Goal: Contribute content: Add original content to the website for others to see

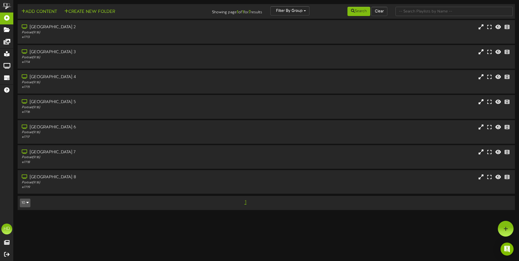
click at [29, 205] on icon "button" at bounding box center [27, 203] width 2 height 4
click at [25, 193] on div "100" at bounding box center [25, 193] width 10 height 8
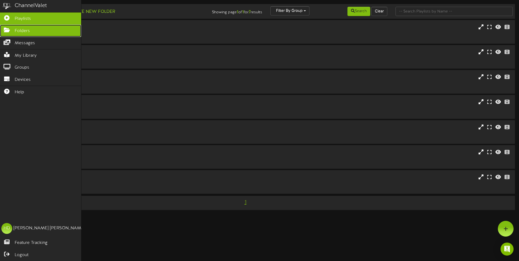
click at [14, 32] on link "Folders" at bounding box center [40, 31] width 81 height 12
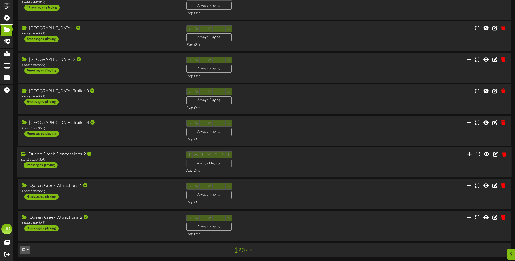
scroll to position [100, 0]
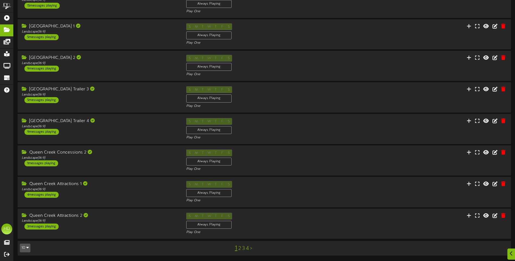
click at [241, 248] on link "2" at bounding box center [240, 249] width 3 height 6
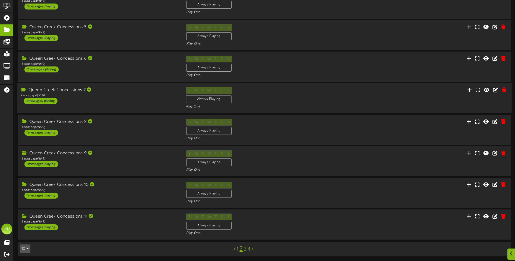
scroll to position [100, 0]
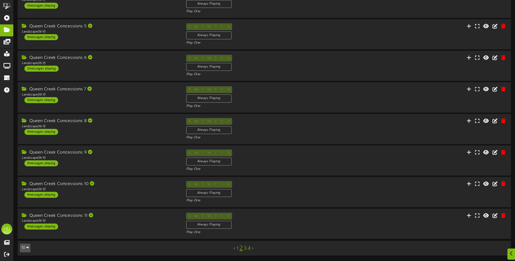
click at [245, 248] on link "3" at bounding box center [245, 249] width 3 height 6
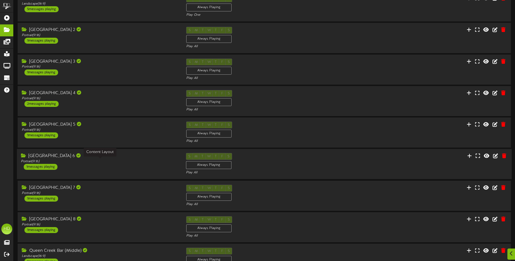
scroll to position [100, 0]
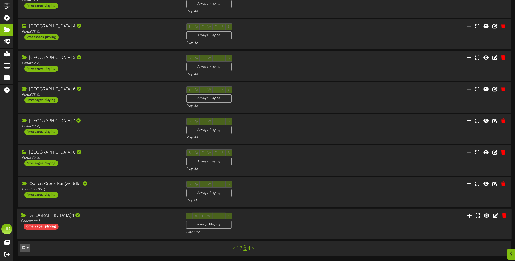
click at [129, 226] on div "[GEOGRAPHIC_DATA] 1 Portrait ( 9:16 ) 0 messages playing" at bounding box center [99, 221] width 165 height 17
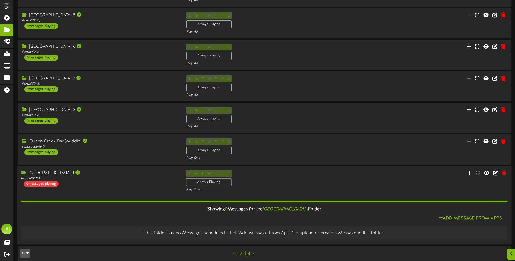
scroll to position [148, 0]
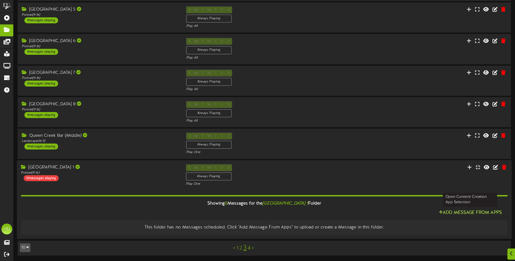
click at [461, 214] on button "Add Message From Apps" at bounding box center [470, 213] width 67 height 7
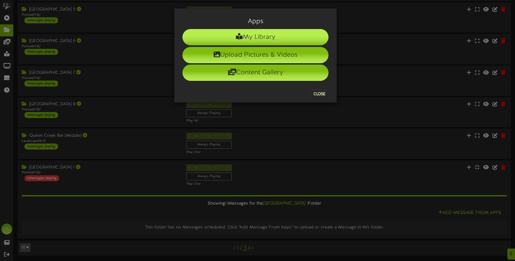
click at [262, 39] on li "My Library" at bounding box center [256, 37] width 146 height 16
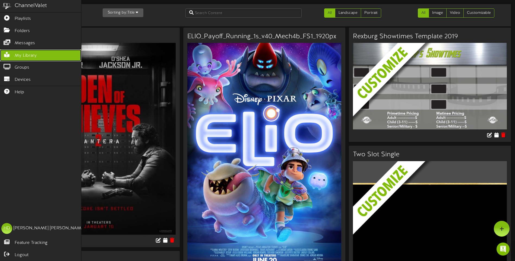
click at [9, 55] on icon at bounding box center [7, 54] width 14 height 4
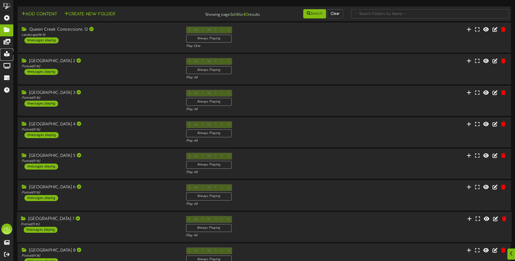
scroll to position [148, 0]
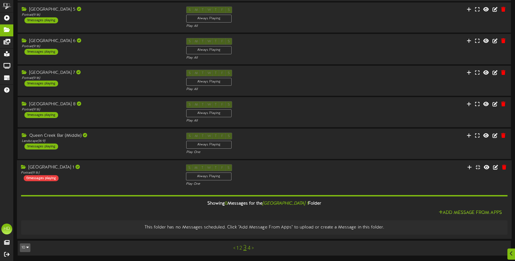
click at [134, 176] on div "[GEOGRAPHIC_DATA] 1 Portrait ( 9:16 ) 0 messages playing" at bounding box center [99, 172] width 165 height 17
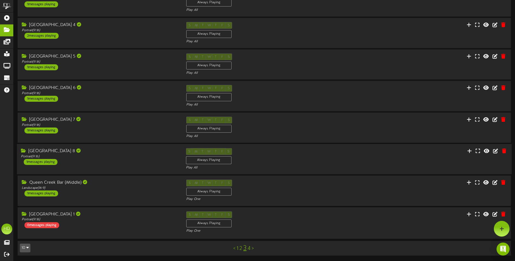
scroll to position [100, 0]
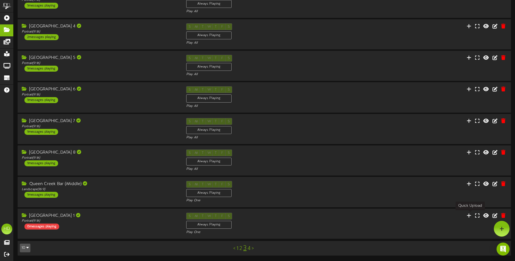
click at [472, 217] on icon at bounding box center [469, 215] width 5 height 5
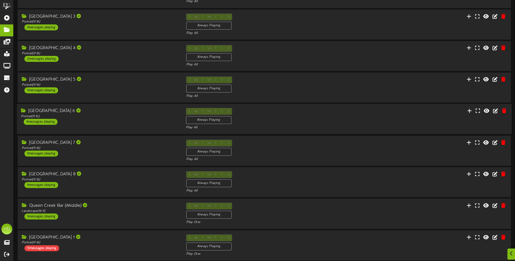
scroll to position [100, 0]
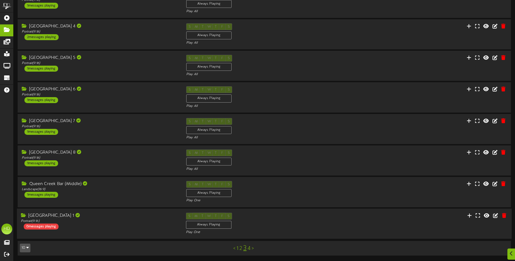
click at [249, 221] on div "S M T W T F S Always Playing Play One" at bounding box center [264, 224] width 165 height 22
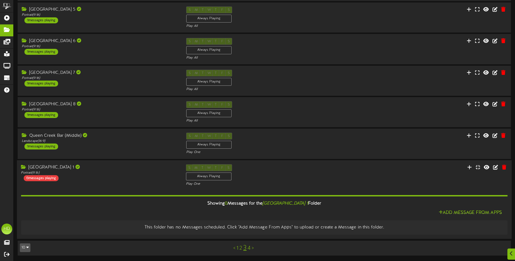
scroll to position [148, 0]
click at [489, 169] on icon at bounding box center [487, 167] width 7 height 6
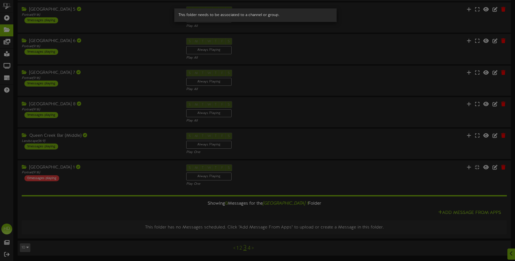
click at [478, 192] on div "This folder needs to be associated to a channel or group." at bounding box center [257, 130] width 515 height 261
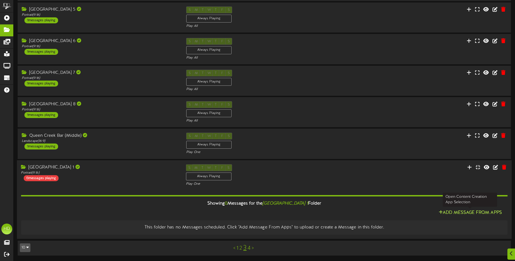
click at [473, 212] on button "Add Message From Apps" at bounding box center [470, 213] width 67 height 7
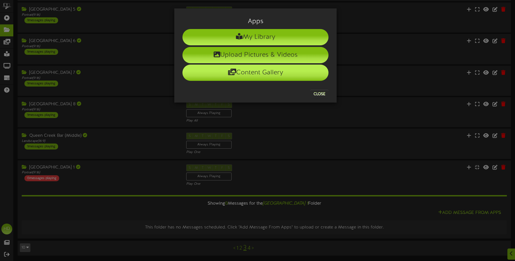
click at [262, 72] on li "Content Gallery" at bounding box center [256, 73] width 146 height 16
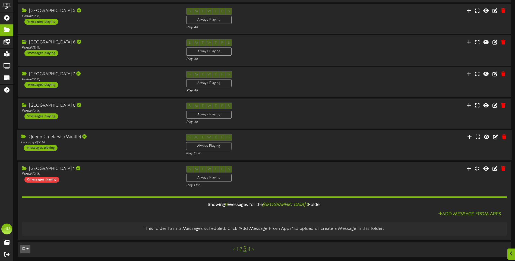
scroll to position [148, 0]
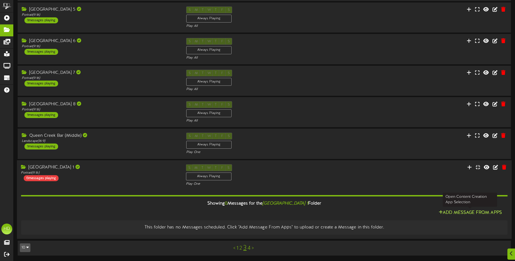
click at [468, 210] on button "Add Message From Apps" at bounding box center [470, 213] width 67 height 7
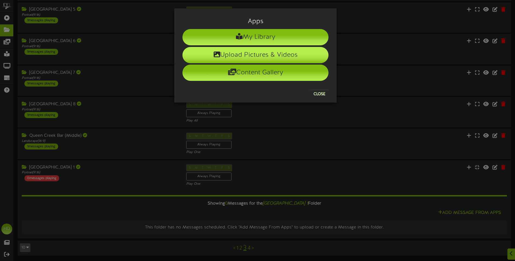
click at [239, 55] on li "Upload Pictures & Videos" at bounding box center [256, 55] width 146 height 16
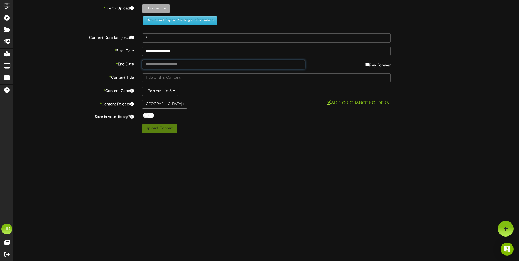
click at [161, 66] on input "text" at bounding box center [223, 64] width 163 height 9
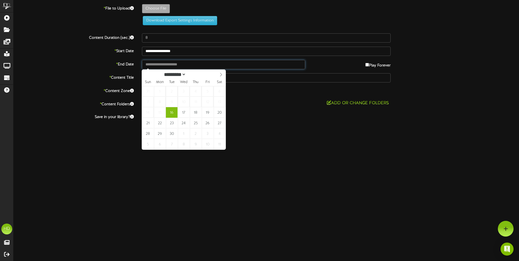
type input "**********"
click at [71, 58] on div "**********" at bounding box center [267, 68] width 506 height 129
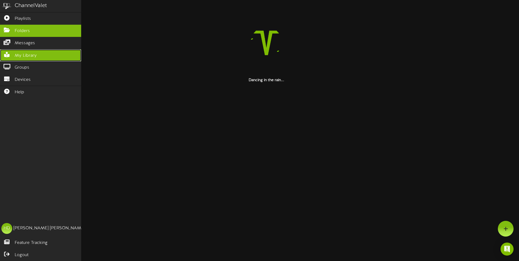
click at [9, 57] on link "My Library" at bounding box center [40, 55] width 81 height 12
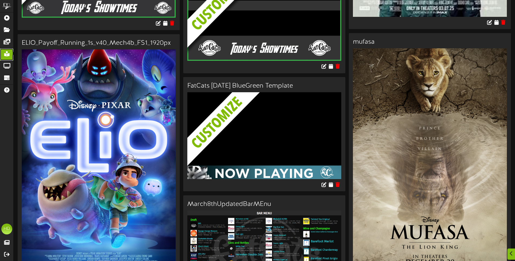
scroll to position [1551, 0]
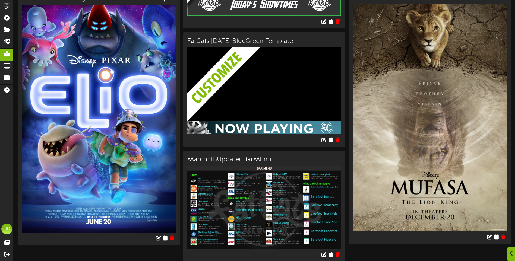
click at [511, 252] on icon at bounding box center [512, 254] width 4 height 6
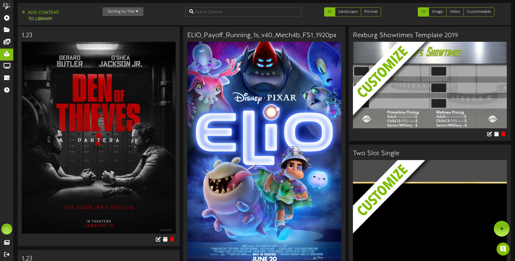
scroll to position [0, 0]
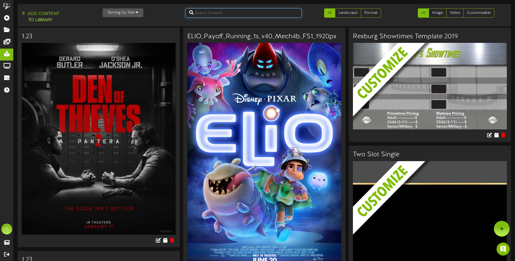
click at [203, 14] on input "text" at bounding box center [244, 12] width 116 height 9
type input "q"
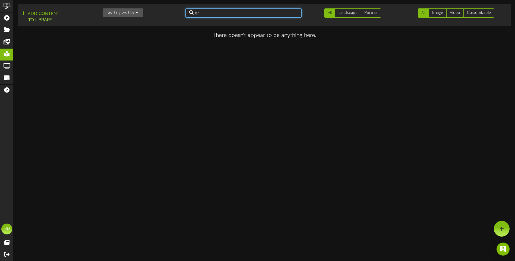
click at [204, 14] on input "qc" at bounding box center [244, 12] width 116 height 9
type input "q"
click at [228, 14] on input "bad guys" at bounding box center [244, 12] width 116 height 9
type input "bad"
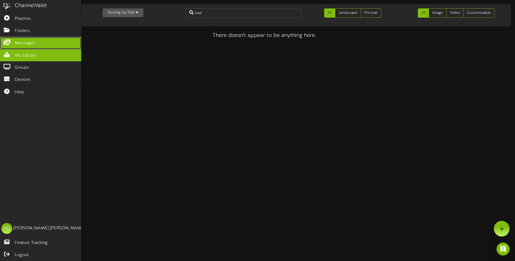
click at [17, 44] on span "Messages" at bounding box center [25, 43] width 20 height 6
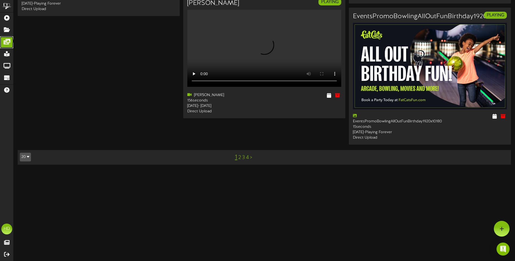
scroll to position [815, 0]
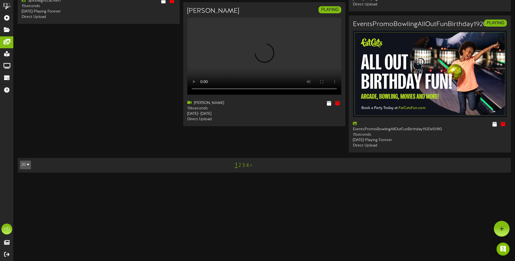
click at [241, 169] on link "2" at bounding box center [240, 166] width 3 height 6
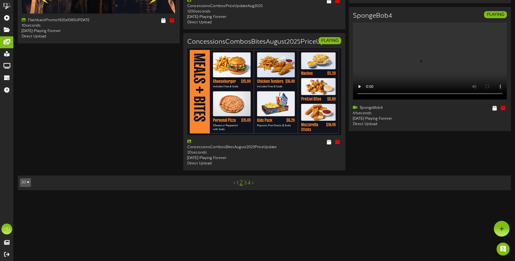
click at [246, 186] on link "3" at bounding box center [245, 183] width 3 height 6
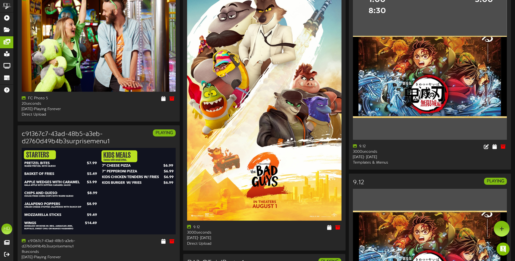
scroll to position [733, 0]
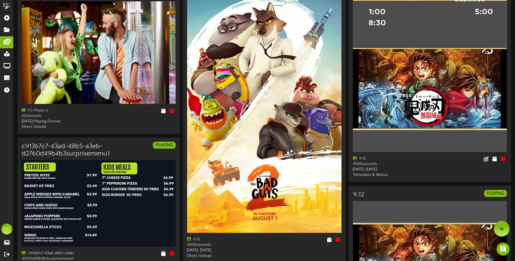
click at [285, 203] on img at bounding box center [264, 110] width 155 height 245
click at [331, 239] on icon at bounding box center [329, 240] width 5 height 6
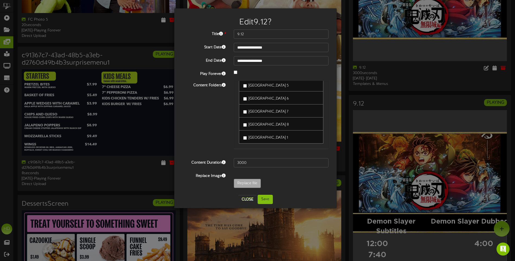
scroll to position [815, 0]
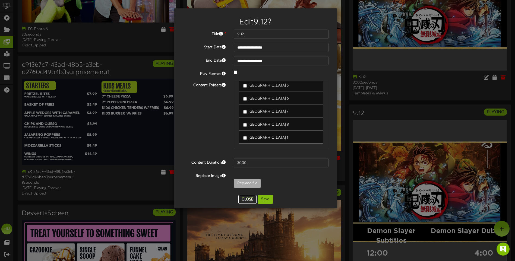
click at [245, 201] on button "Close" at bounding box center [248, 199] width 18 height 9
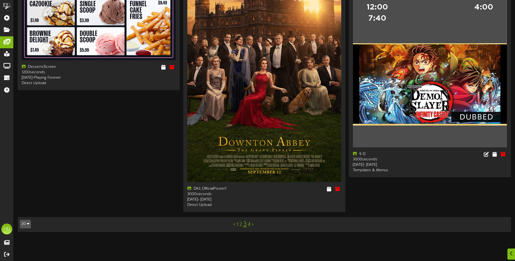
scroll to position [1168, 0]
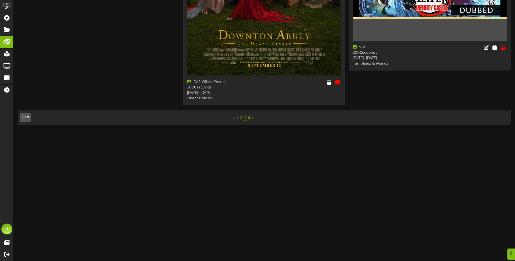
click at [248, 121] on link "4" at bounding box center [249, 118] width 3 height 6
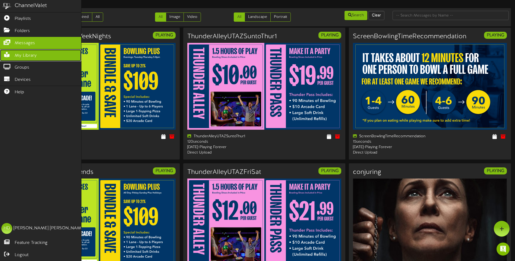
click at [23, 55] on span "My Library" at bounding box center [26, 56] width 22 height 6
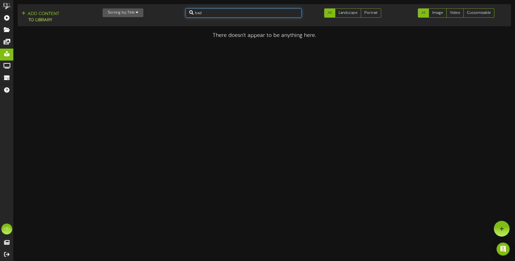
click at [208, 15] on input "bad" at bounding box center [244, 12] width 116 height 9
drag, startPoint x: 206, startPoint y: 11, endPoint x: 173, endPoint y: 18, distance: 34.0
click at [174, 18] on div "Add Content to Library Sorting by: Title Newest Oldest Title bad All Landscape …" at bounding box center [264, 15] width 497 height 18
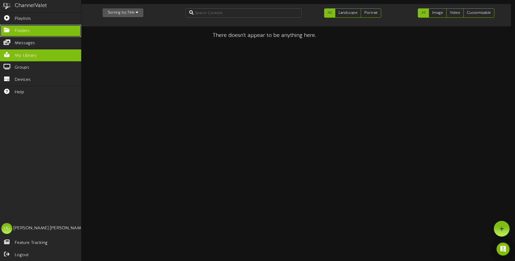
click at [20, 29] on span "Folders" at bounding box center [22, 31] width 15 height 6
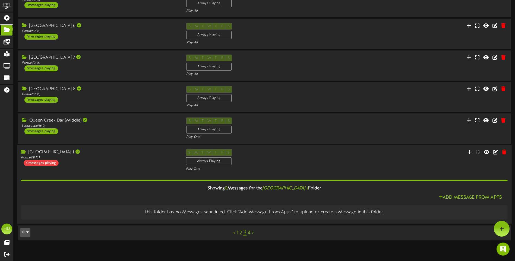
scroll to position [163, 0]
click at [429, 164] on div "[GEOGRAPHIC_DATA] 1 Portrait ( 9:16 ) 0 messages playing S M T W T F S Always P…" at bounding box center [264, 160] width 495 height 22
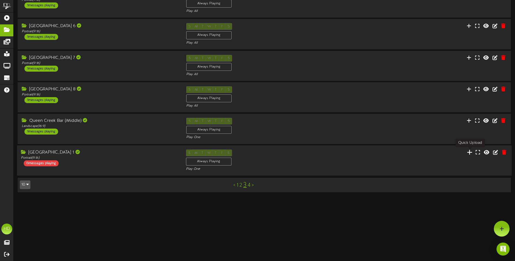
click at [472, 153] on icon at bounding box center [469, 152] width 5 height 6
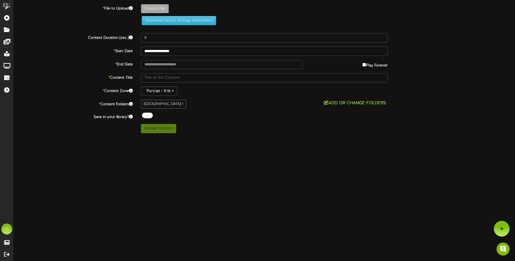
click at [376, 104] on button "Add or Change Folders" at bounding box center [354, 103] width 65 height 7
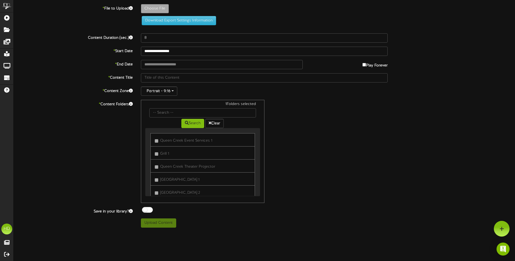
click at [301, 126] on div "1 Folders selected Search Clear Queen Creek Event Services 1 Grill 1" at bounding box center [264, 151] width 255 height 103
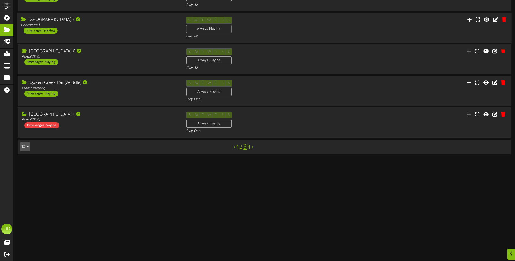
scroll to position [244, 0]
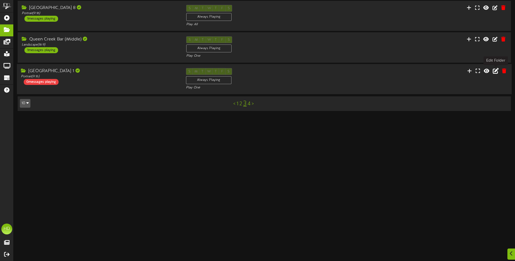
click at [495, 71] on icon at bounding box center [496, 71] width 6 height 6
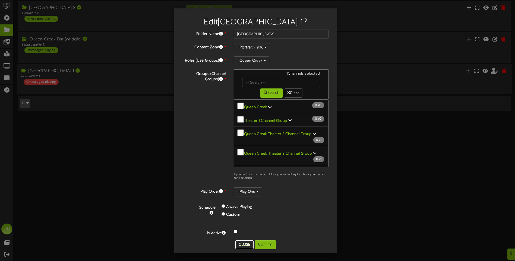
click at [239, 243] on button "Close" at bounding box center [245, 245] width 18 height 9
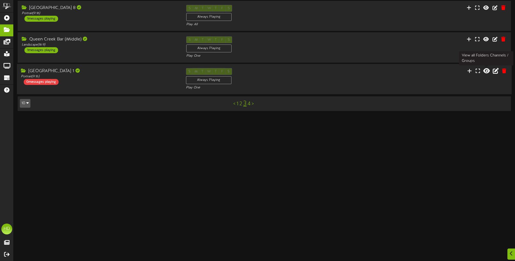
click at [488, 70] on icon at bounding box center [487, 71] width 7 height 6
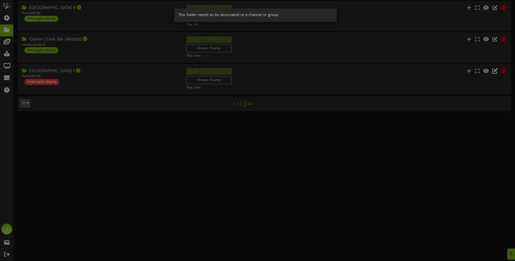
click at [470, 140] on div "This folder needs to be associated to a channel or group." at bounding box center [257, 130] width 515 height 261
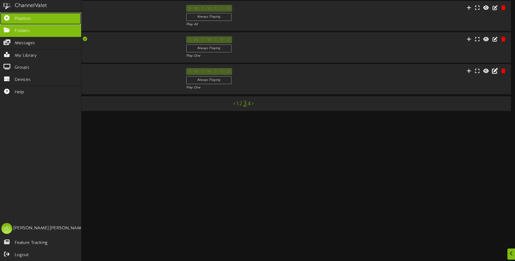
click at [14, 15] on link "Playlists" at bounding box center [40, 18] width 81 height 12
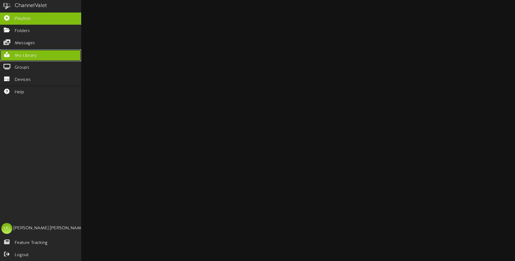
click at [12, 57] on link "My Library" at bounding box center [40, 55] width 81 height 12
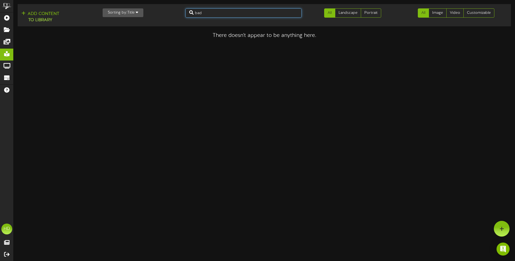
click at [216, 16] on input "bad" at bounding box center [244, 12] width 116 height 9
type input "b"
click at [180, 39] on html "ChannelValet Playlists Folders Messages My Library Groups Devices Help HD [PERS…" at bounding box center [257, 19] width 515 height 39
click at [434, 9] on link "Image" at bounding box center [438, 12] width 18 height 9
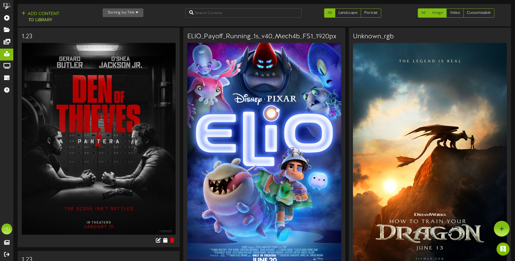
click at [428, 14] on link "All" at bounding box center [423, 12] width 11 height 9
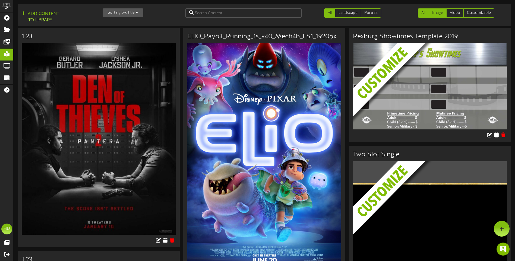
click at [440, 10] on link "Image" at bounding box center [438, 12] width 18 height 9
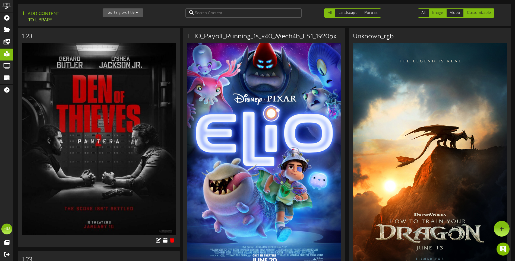
click at [478, 13] on link "Customizable" at bounding box center [479, 12] width 31 height 9
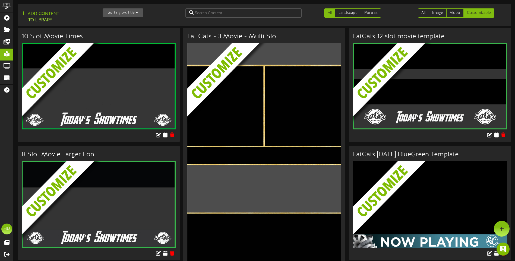
click at [259, 95] on img at bounding box center [268, 97] width 162 height 108
click at [263, 97] on img at bounding box center [268, 97] width 162 height 108
click at [503, 232] on div at bounding box center [502, 229] width 16 height 16
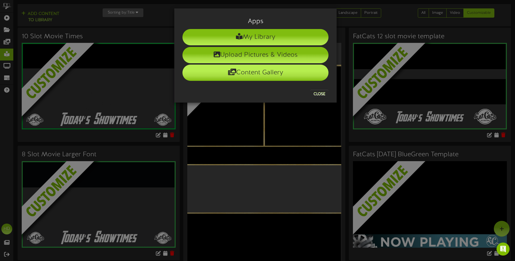
click at [260, 73] on li "Content Gallery" at bounding box center [256, 73] width 146 height 16
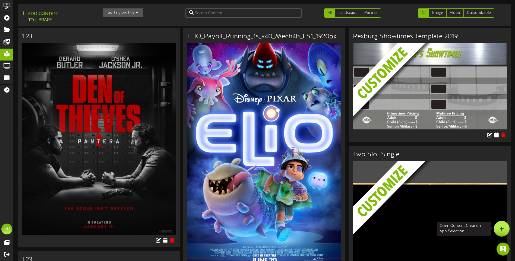
click at [495, 227] on div at bounding box center [502, 229] width 16 height 16
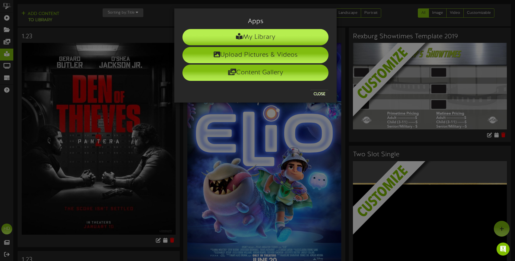
click at [262, 42] on li "My Library" at bounding box center [256, 37] width 146 height 16
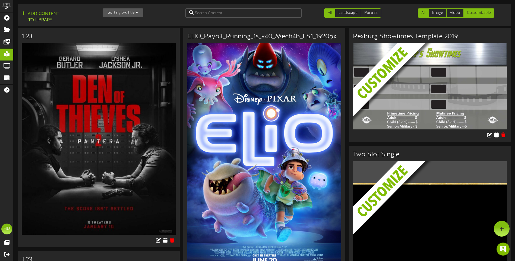
click at [485, 16] on link "Customizable" at bounding box center [479, 12] width 31 height 9
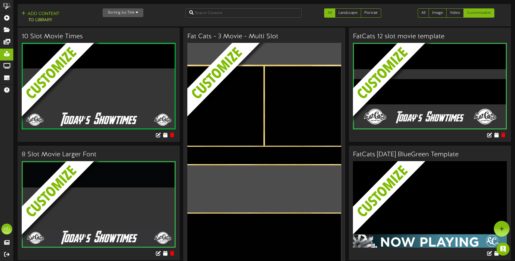
click at [272, 101] on img at bounding box center [268, 97] width 162 height 108
click at [222, 57] on img at bounding box center [268, 97] width 162 height 108
click at [263, 122] on img at bounding box center [268, 97] width 162 height 108
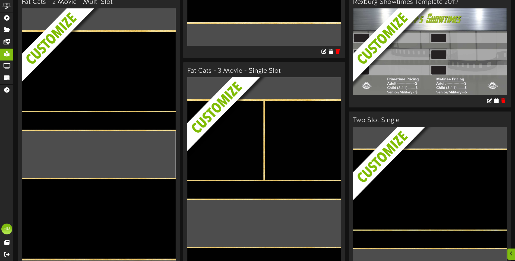
scroll to position [299, 0]
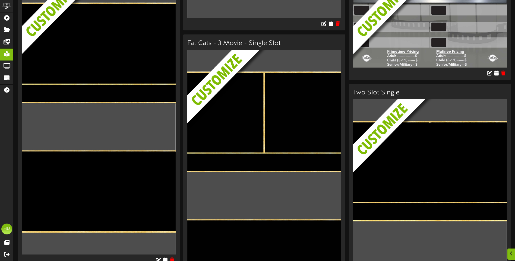
click at [273, 144] on img at bounding box center [268, 104] width 162 height 108
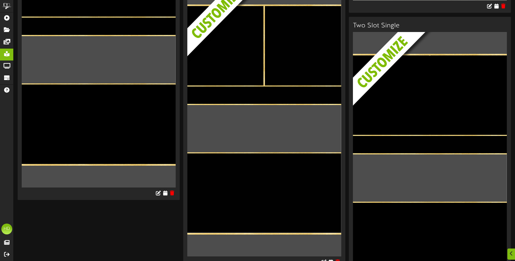
scroll to position [425, 0]
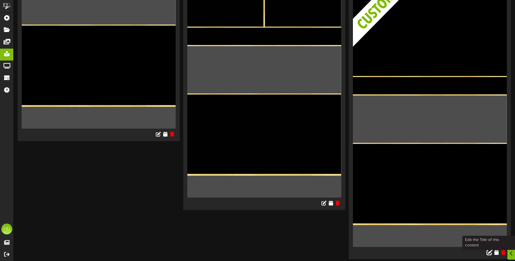
click at [489, 252] on icon at bounding box center [490, 252] width 6 height 6
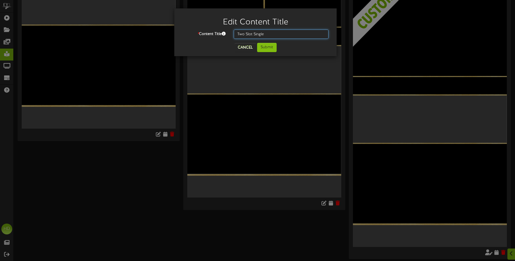
drag, startPoint x: 269, startPoint y: 35, endPoint x: 218, endPoint y: 34, distance: 51.1
click at [218, 34] on div "* Content Title Two Slot Single" at bounding box center [255, 34] width 154 height 9
type input "9.16 Bad Guy/ FF"
click at [266, 49] on button "Submit" at bounding box center [267, 47] width 20 height 9
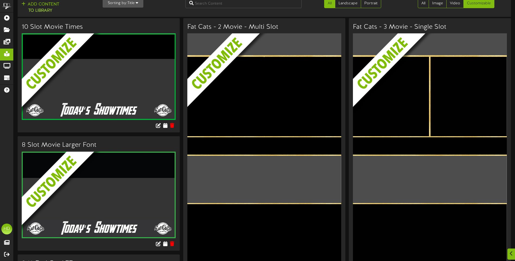
scroll to position [0, 0]
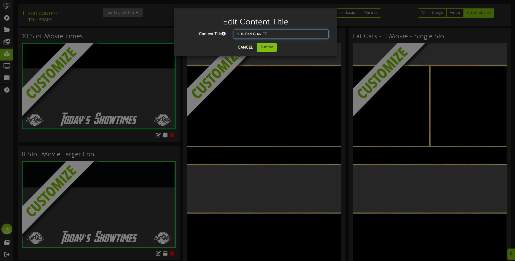
drag, startPoint x: 274, startPoint y: 34, endPoint x: 212, endPoint y: 33, distance: 62.5
click at [213, 33] on div "* Content Title 9.16 Bad Guy/ FF" at bounding box center [255, 34] width 154 height 9
type input "FatCats 2 Title"
click at [272, 48] on button "Submit" at bounding box center [267, 47] width 20 height 9
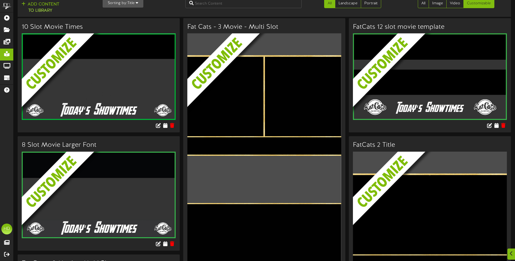
scroll to position [217, 0]
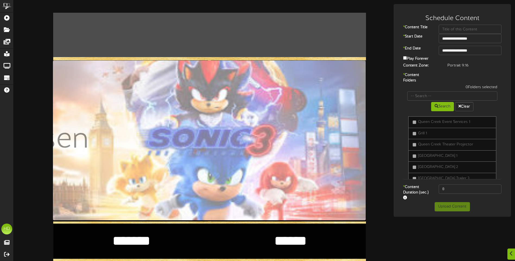
scroll to position [109, 0]
click at [138, 232] on textarea "*******" at bounding box center [131, 241] width 135 height 18
drag, startPoint x: 166, startPoint y: 135, endPoint x: 83, endPoint y: 125, distance: 83.7
click at [83, 232] on textarea "*******" at bounding box center [131, 241] width 135 height 18
type textarea "*"
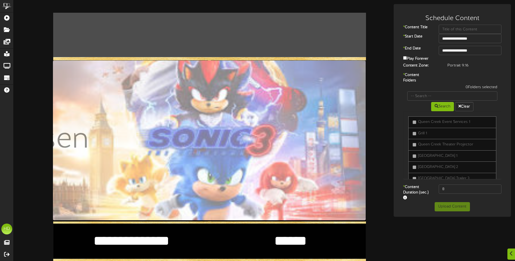
type textarea "**********"
click at [295, 232] on textarea "******" at bounding box center [290, 241] width 135 height 18
drag, startPoint x: 318, startPoint y: 135, endPoint x: 249, endPoint y: 130, distance: 69.2
click at [251, 232] on textarea "******" at bounding box center [290, 241] width 135 height 18
type textarea "**********"
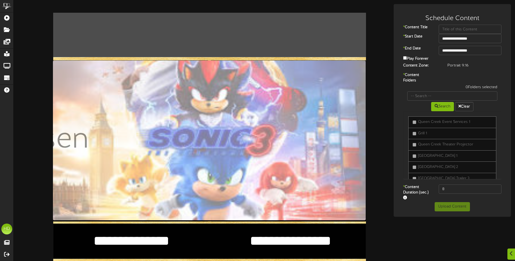
drag, startPoint x: 151, startPoint y: 201, endPoint x: 110, endPoint y: 200, distance: 41.3
type textarea "****"
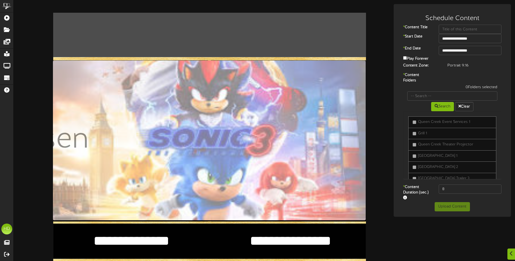
type textarea "*"
type textarea "****"
